Goal: Use online tool/utility

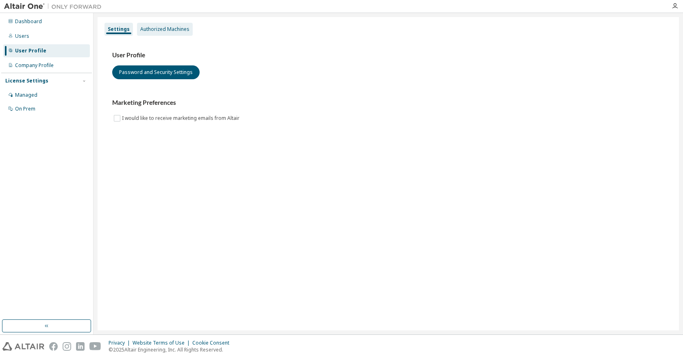
click at [167, 28] on div "Authorized Machines" at bounding box center [164, 29] width 49 height 7
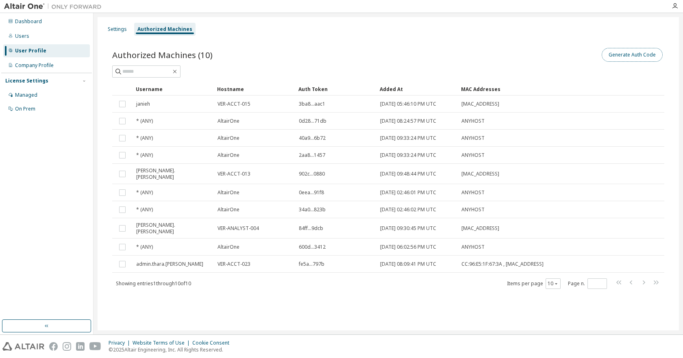
click at [638, 52] on button "Generate Auth Code" at bounding box center [632, 55] width 61 height 14
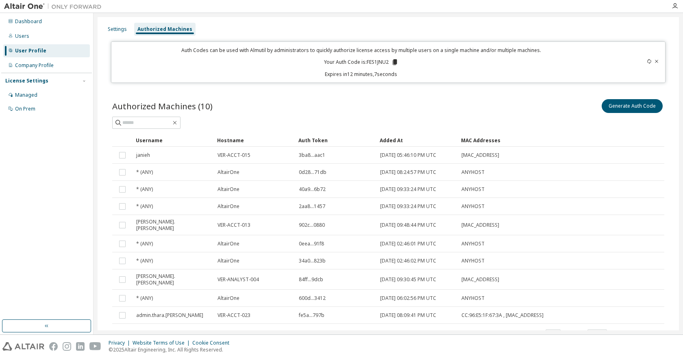
click at [654, 61] on icon at bounding box center [656, 61] width 5 height 5
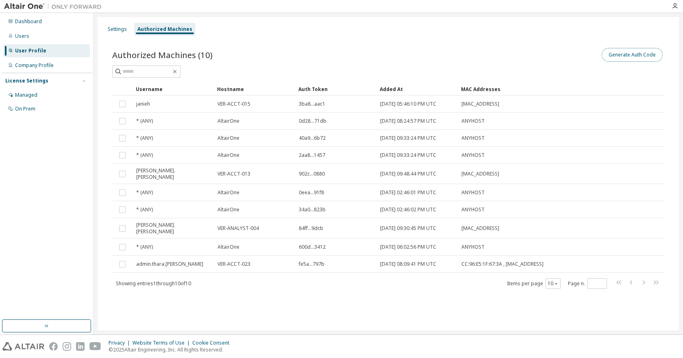
click at [620, 53] on button "Generate Auth Code" at bounding box center [632, 55] width 61 height 14
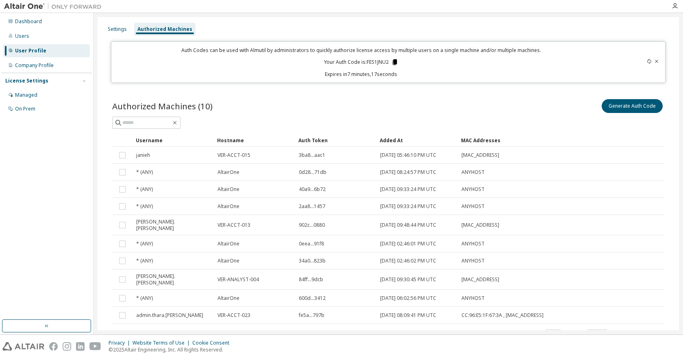
click at [394, 64] on icon at bounding box center [394, 62] width 4 height 6
click at [539, 79] on div "Auth Codes can be used with Almutil by administrators to quickly authorize lice…" at bounding box center [388, 61] width 554 height 41
